Goal: Task Accomplishment & Management: Use online tool/utility

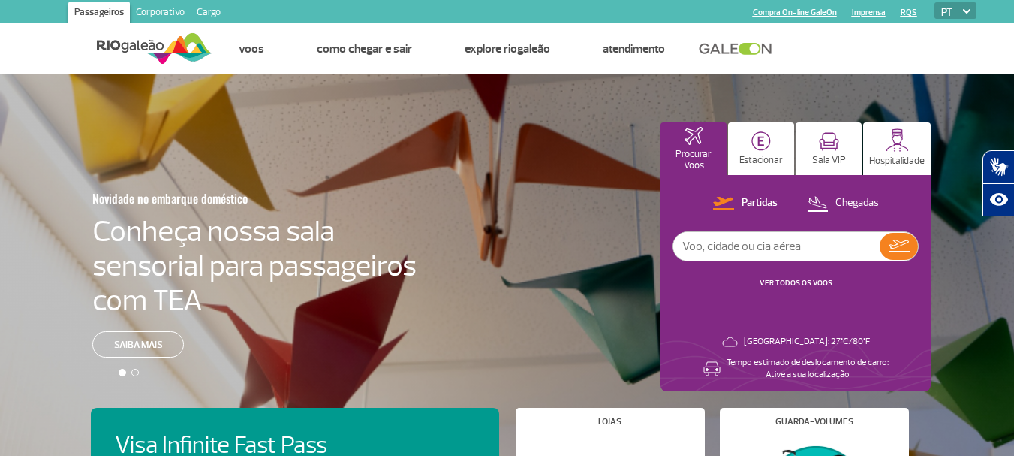
click at [215, 11] on link "Cargo" at bounding box center [209, 14] width 36 height 24
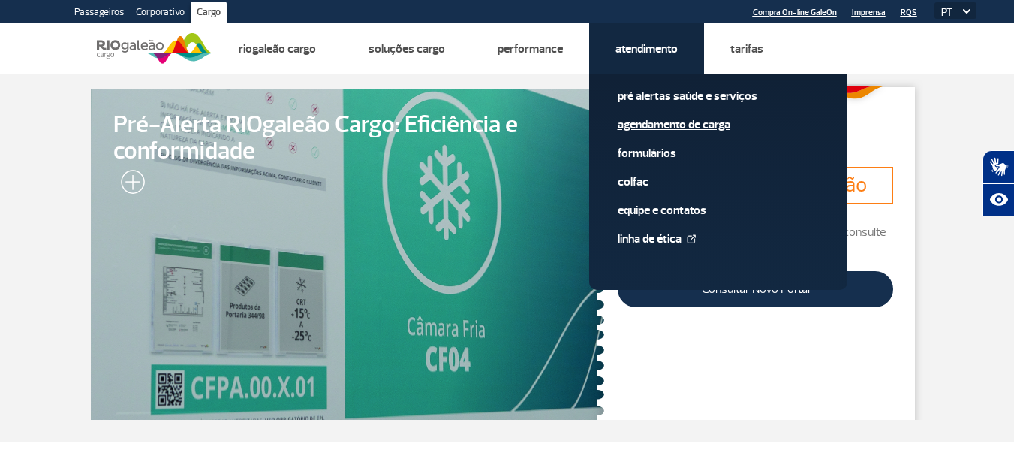
click at [686, 116] on link "Agendamento de Carga" at bounding box center [718, 124] width 201 height 17
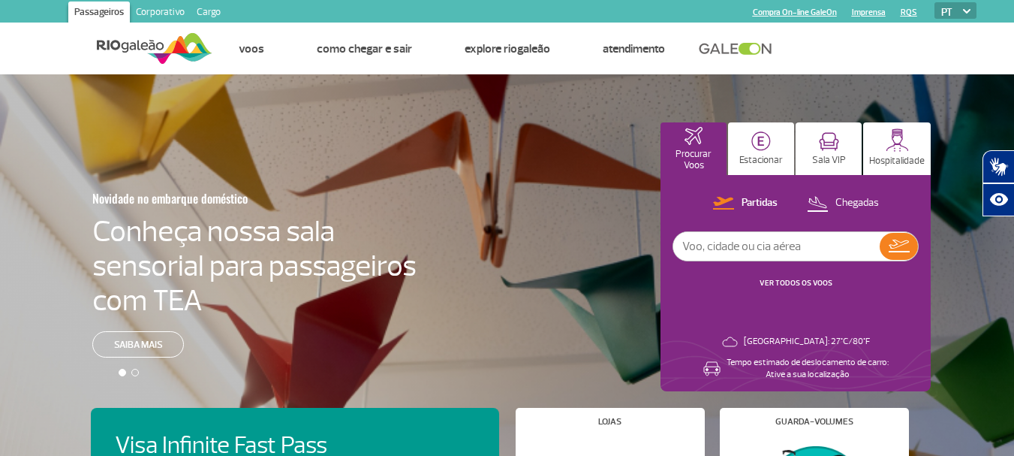
click at [203, 6] on link "Cargo" at bounding box center [209, 14] width 36 height 24
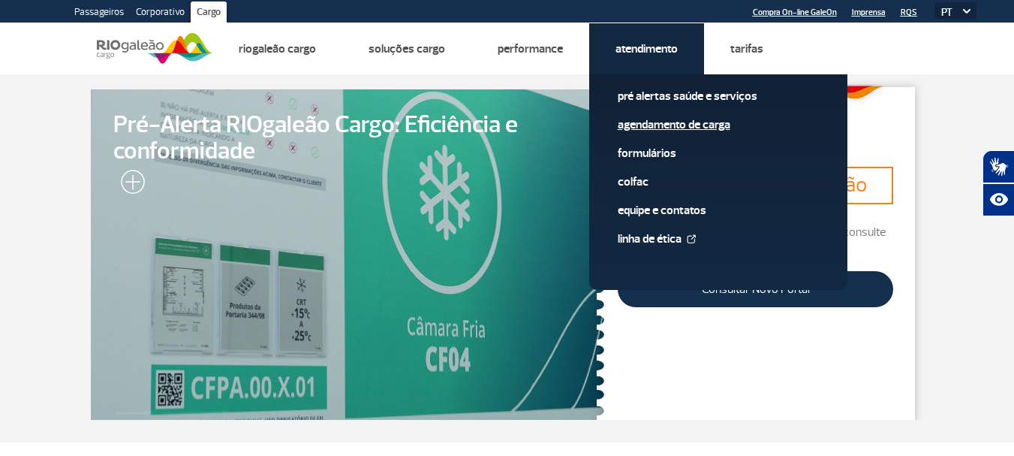
click at [665, 125] on link "Agendamento de Carga" at bounding box center [718, 124] width 201 height 17
click at [676, 122] on link "Agendamento de Carga" at bounding box center [718, 124] width 201 height 17
